Goal: Book appointment/travel/reservation

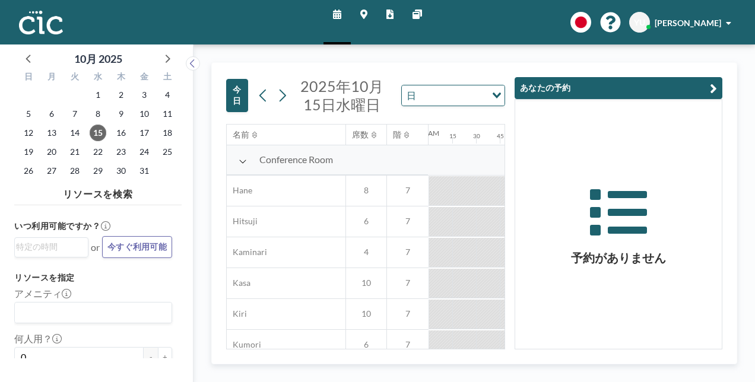
scroll to position [0, 1875]
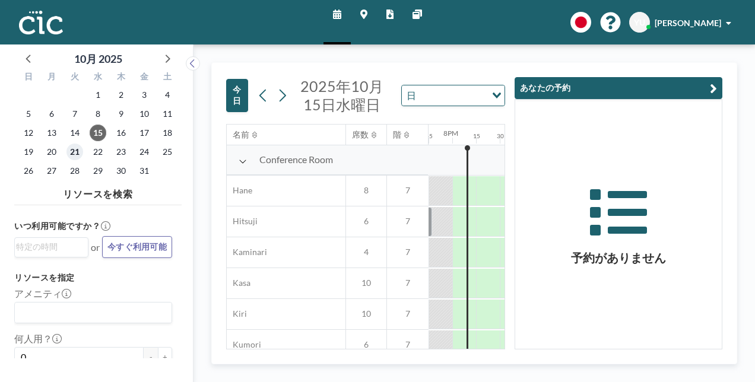
drag, startPoint x: 0, startPoint y: 0, endPoint x: 74, endPoint y: 152, distance: 168.8
click at [74, 152] on span "21" at bounding box center [74, 152] width 17 height 17
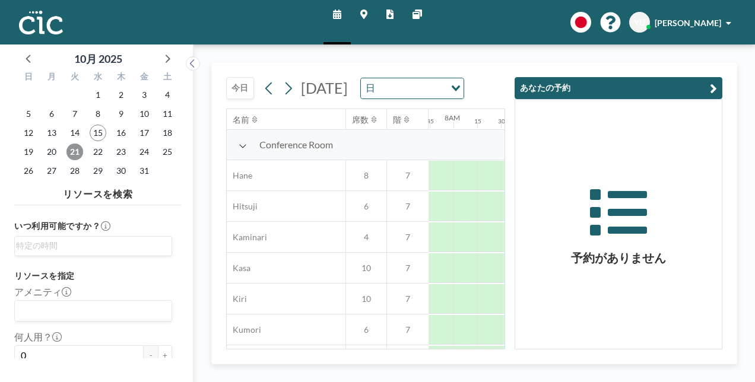
scroll to position [0, 736]
click at [707, 89] on button "あなたの予約" at bounding box center [618, 88] width 208 height 22
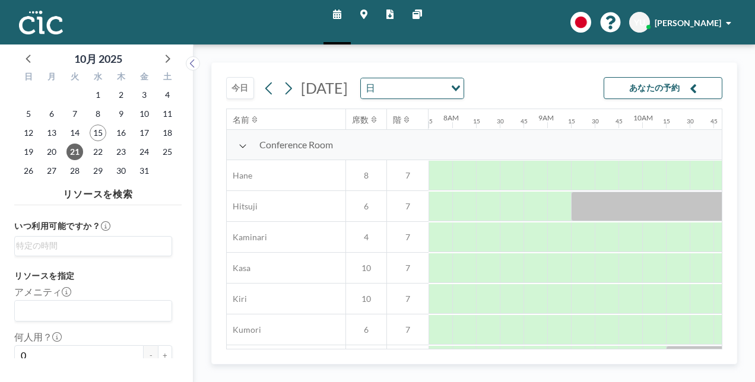
click at [577, 350] on div "[DATE] [DATE] 日 Loading... あなたの予約 名前 席数 階 12AM 15 30 45 1AM 15 30 45 2AM 15 30 …" at bounding box center [474, 213] width 526 height 302
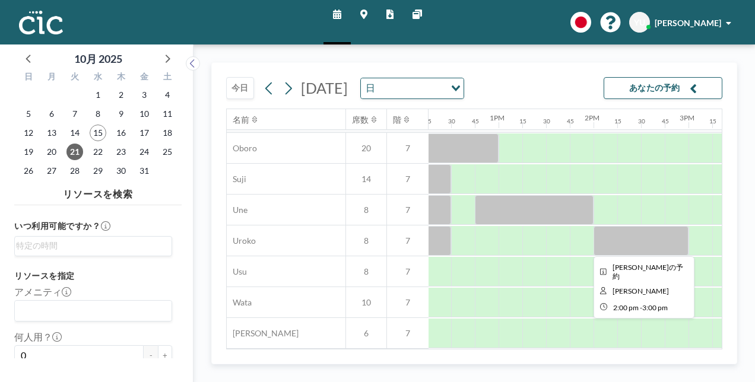
scroll to position [895, 1164]
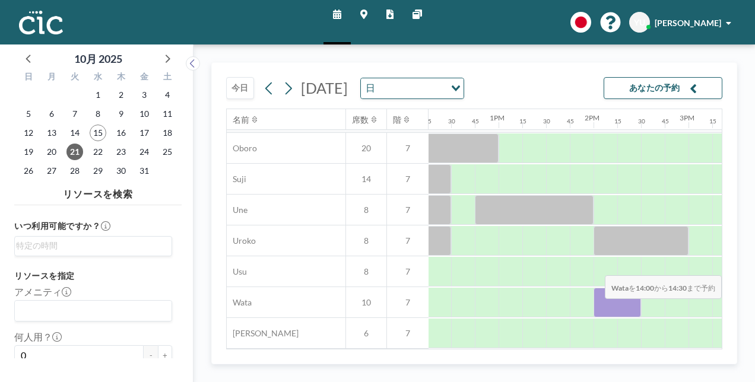
drag, startPoint x: 605, startPoint y: 303, endPoint x: 634, endPoint y: 307, distance: 29.4
click at [634, 307] on div at bounding box center [616, 303] width 47 height 30
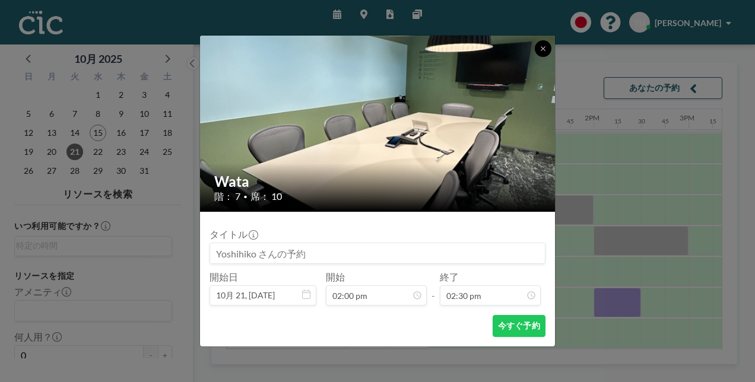
click at [547, 46] on button at bounding box center [543, 48] width 17 height 17
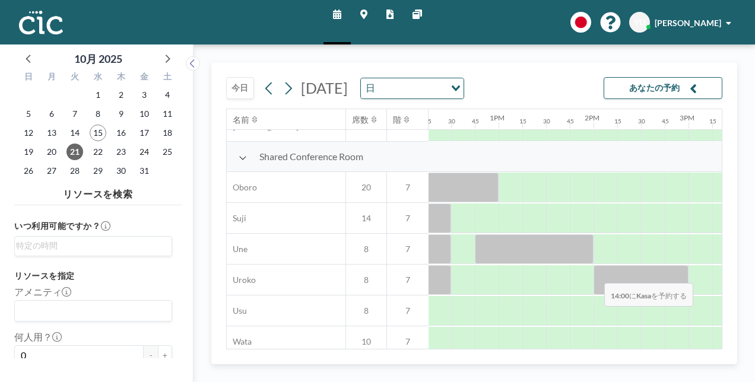
scroll to position [895, 1164]
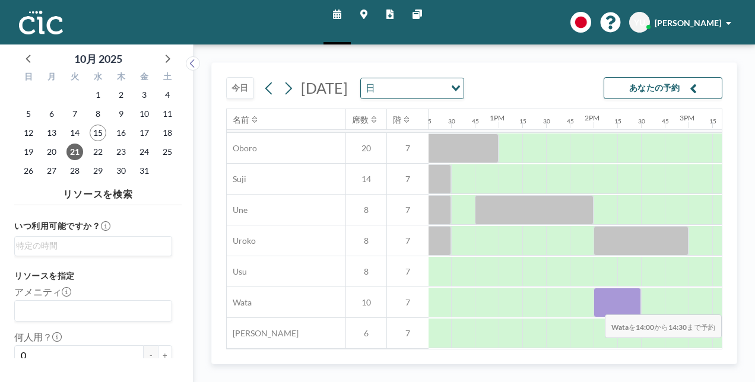
drag, startPoint x: 593, startPoint y: 309, endPoint x: 630, endPoint y: 306, distance: 36.9
click at [630, 306] on div at bounding box center [616, 303] width 47 height 30
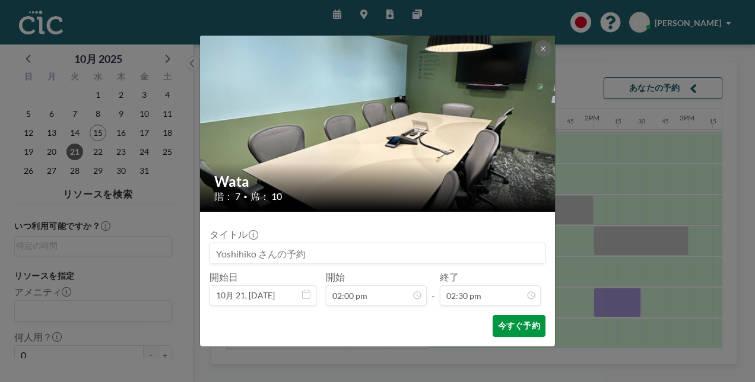
click at [504, 331] on button "今すぐ予約" at bounding box center [519, 326] width 53 height 22
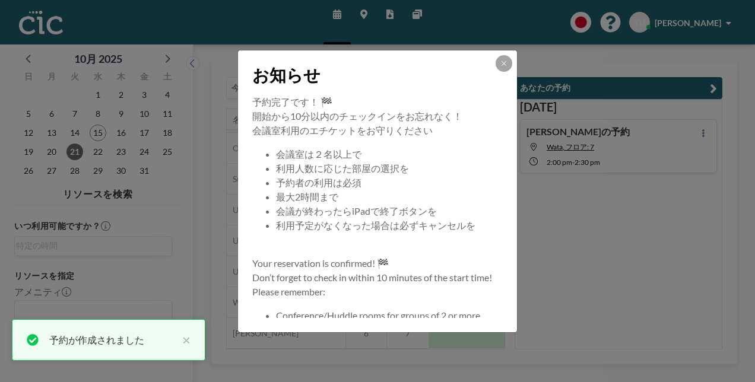
scroll to position [114, 0]
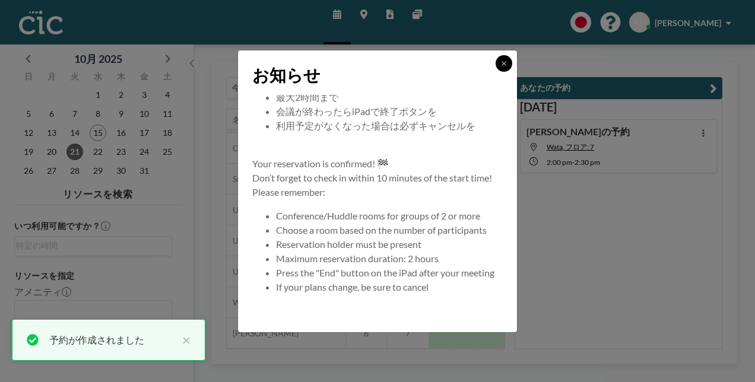
click at [500, 63] on icon at bounding box center [503, 63] width 7 height 7
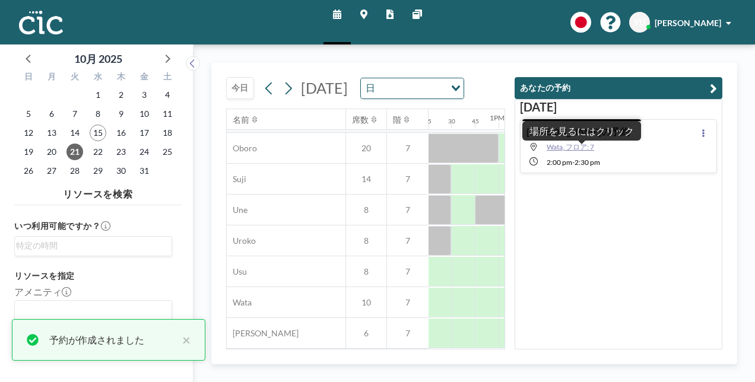
click at [592, 147] on span "Wata, フロア: 7" at bounding box center [570, 146] width 47 height 9
